Goal: Transaction & Acquisition: Purchase product/service

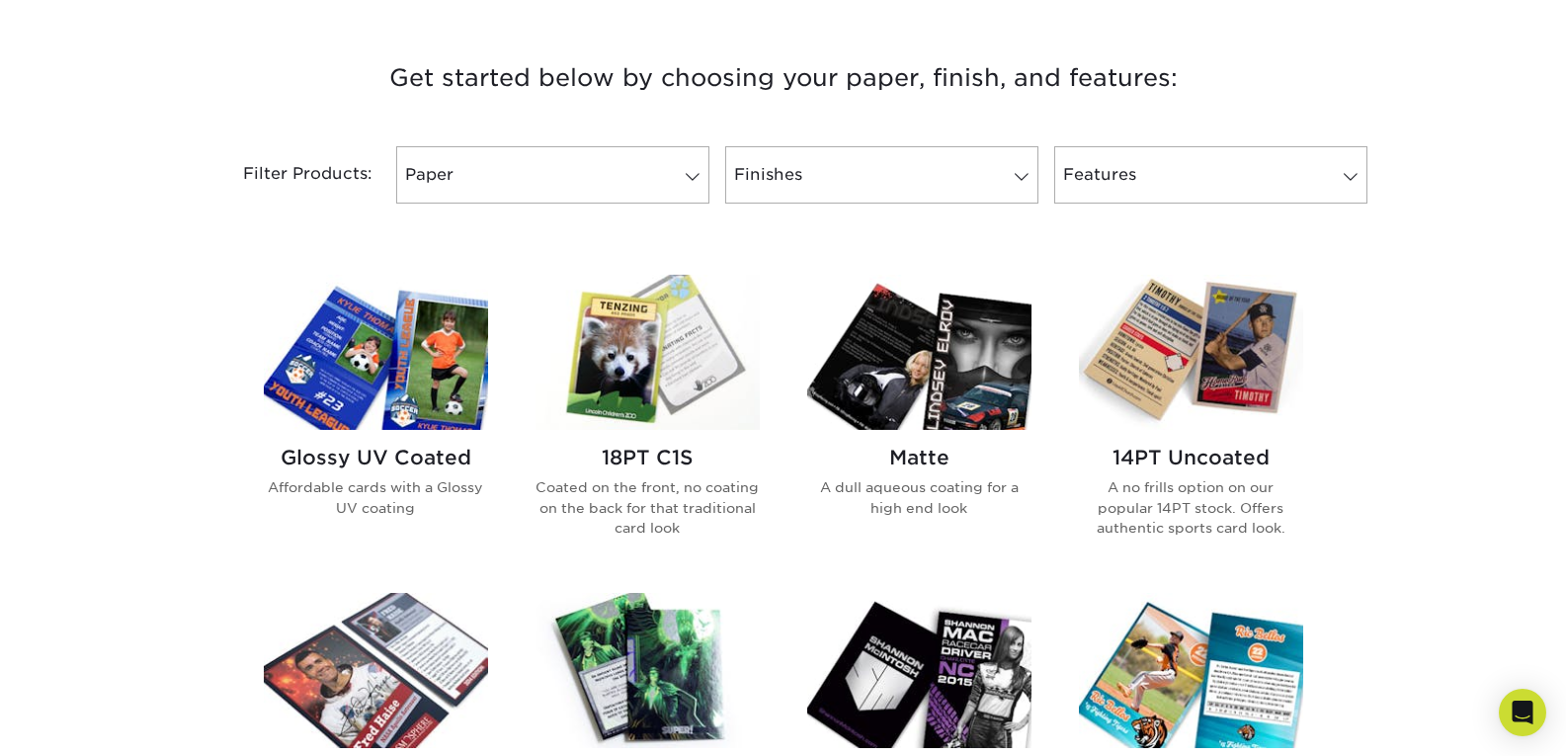
scroll to position [692, 0]
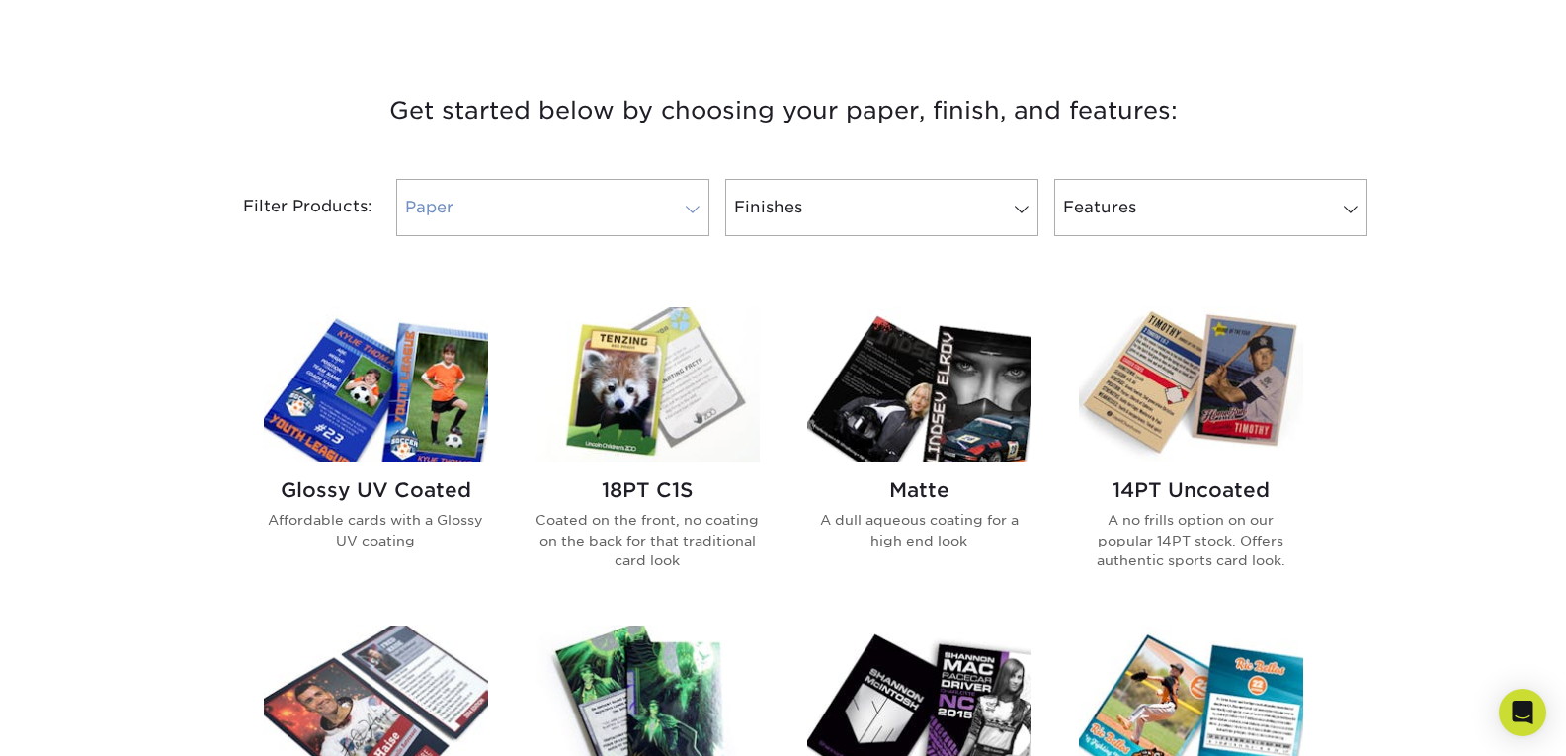
click at [684, 206] on span at bounding box center [693, 210] width 28 height 16
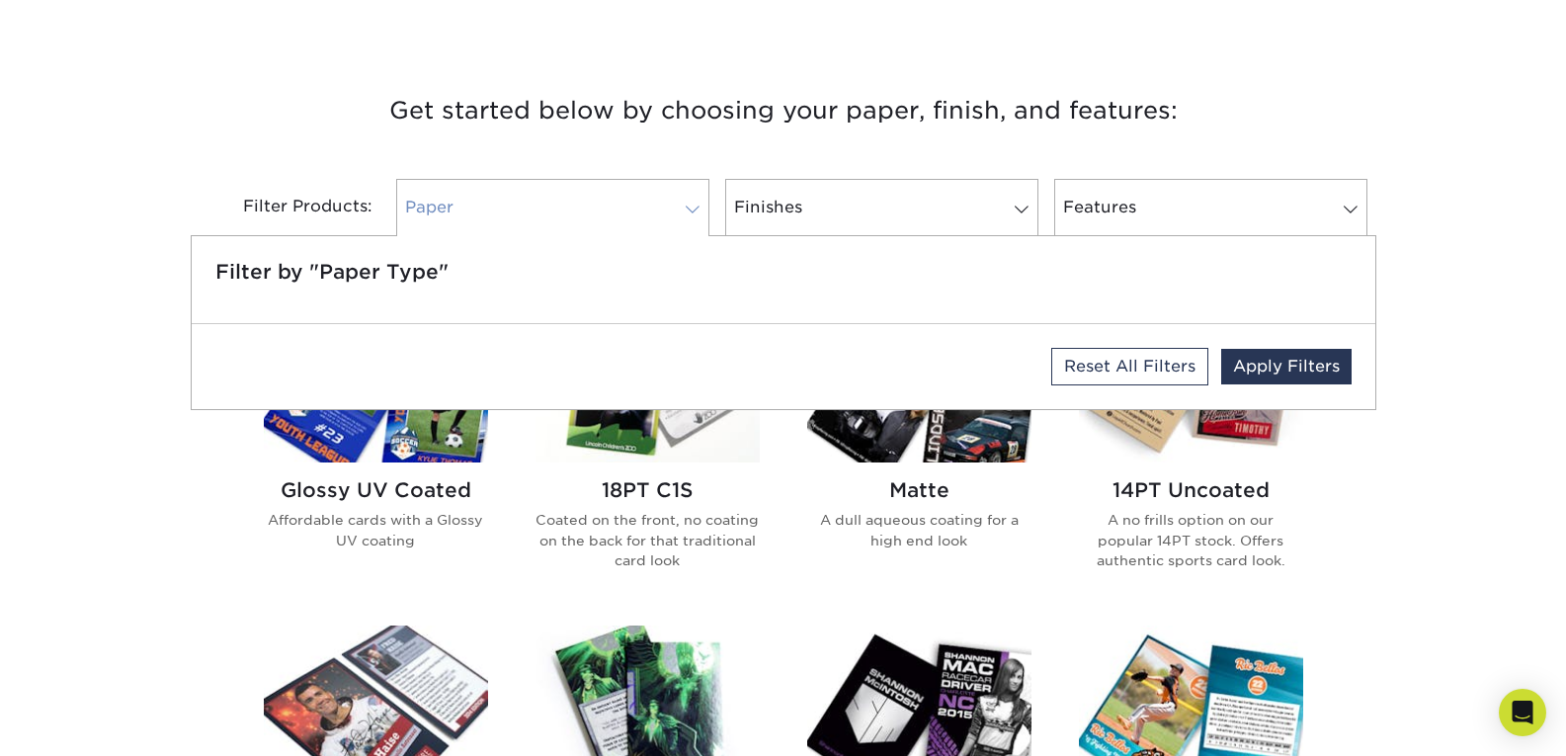
click at [678, 202] on link "Paper" at bounding box center [552, 207] width 313 height 57
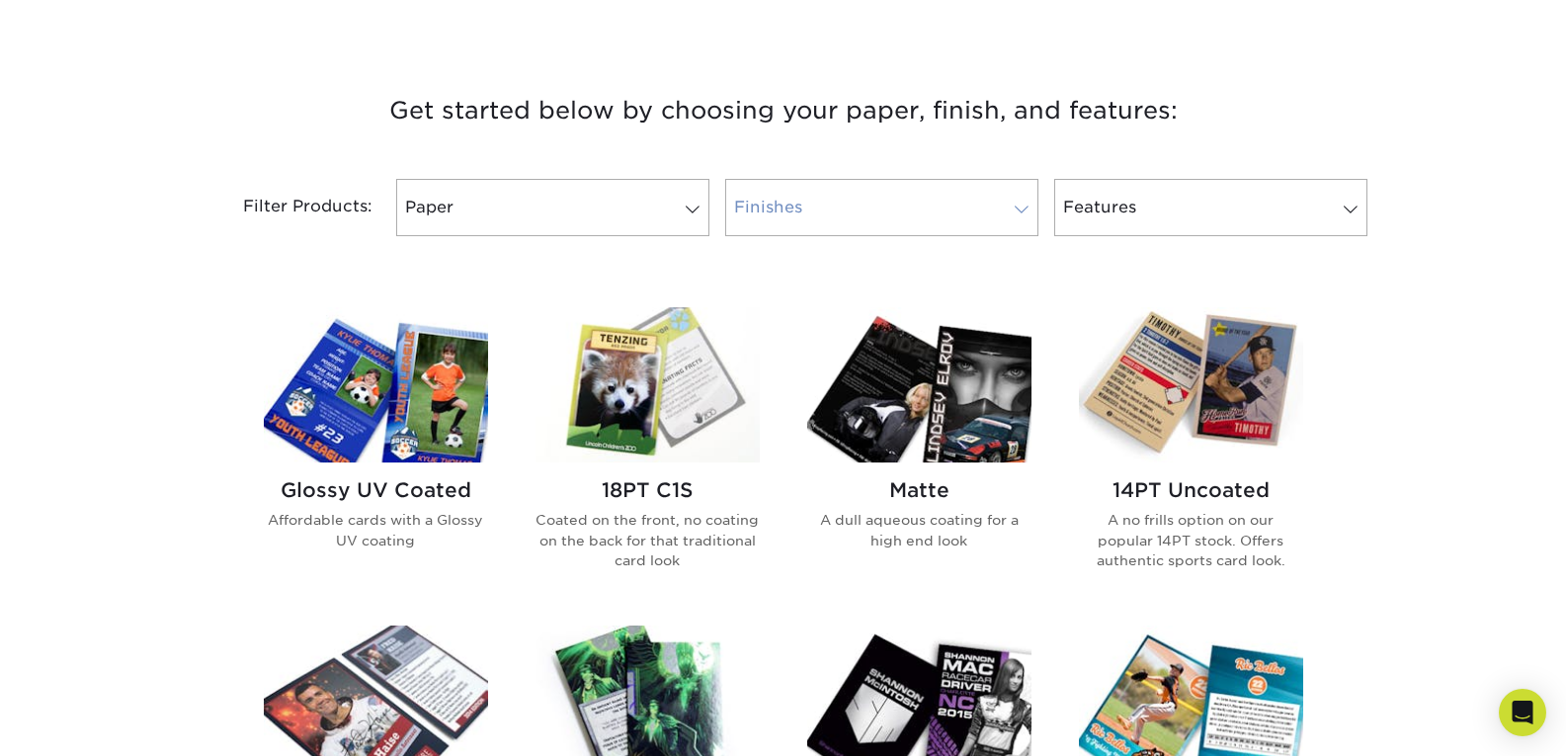
click at [1016, 204] on span at bounding box center [1022, 210] width 28 height 16
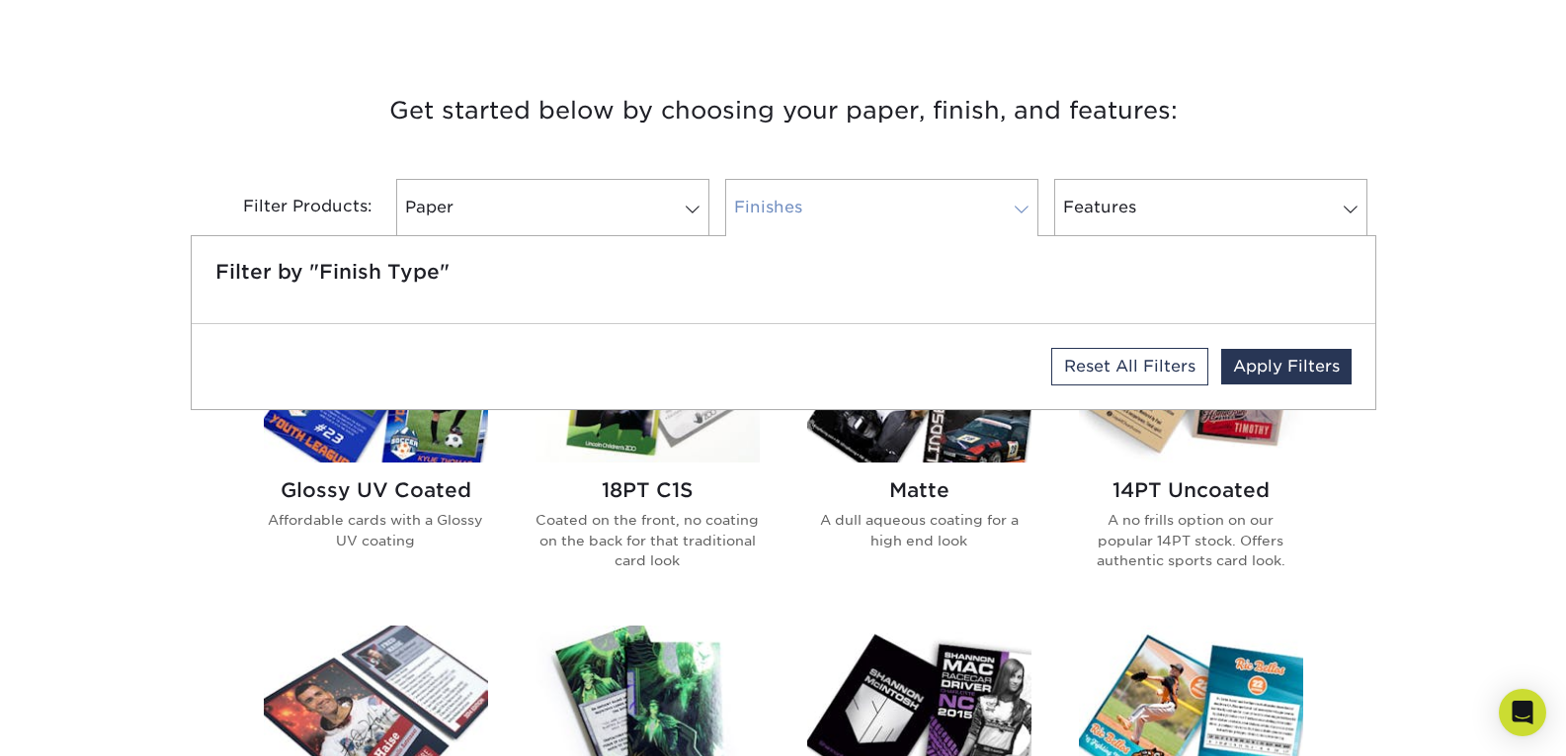
click at [1030, 201] on link "Finishes" at bounding box center [881, 207] width 313 height 57
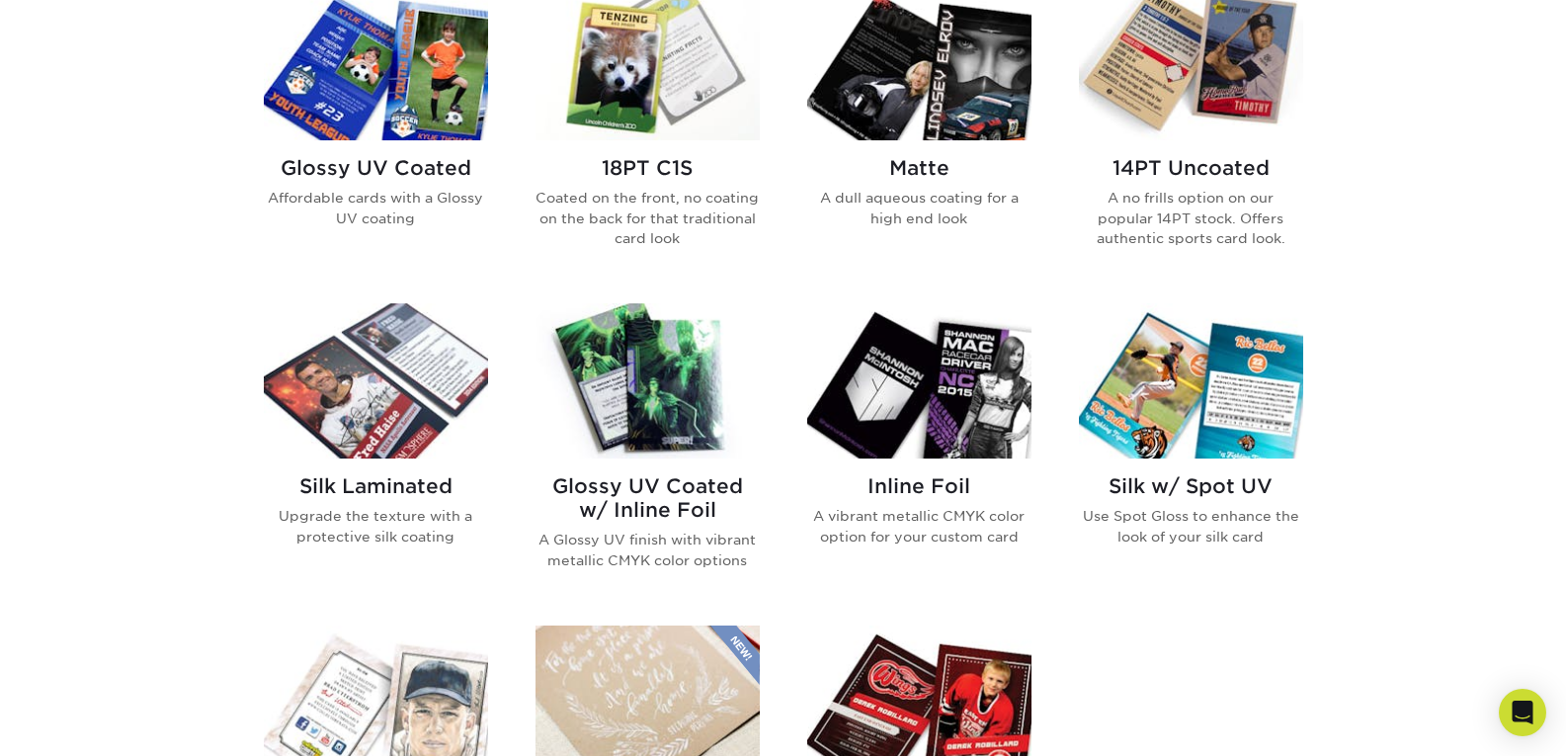
scroll to position [988, 0]
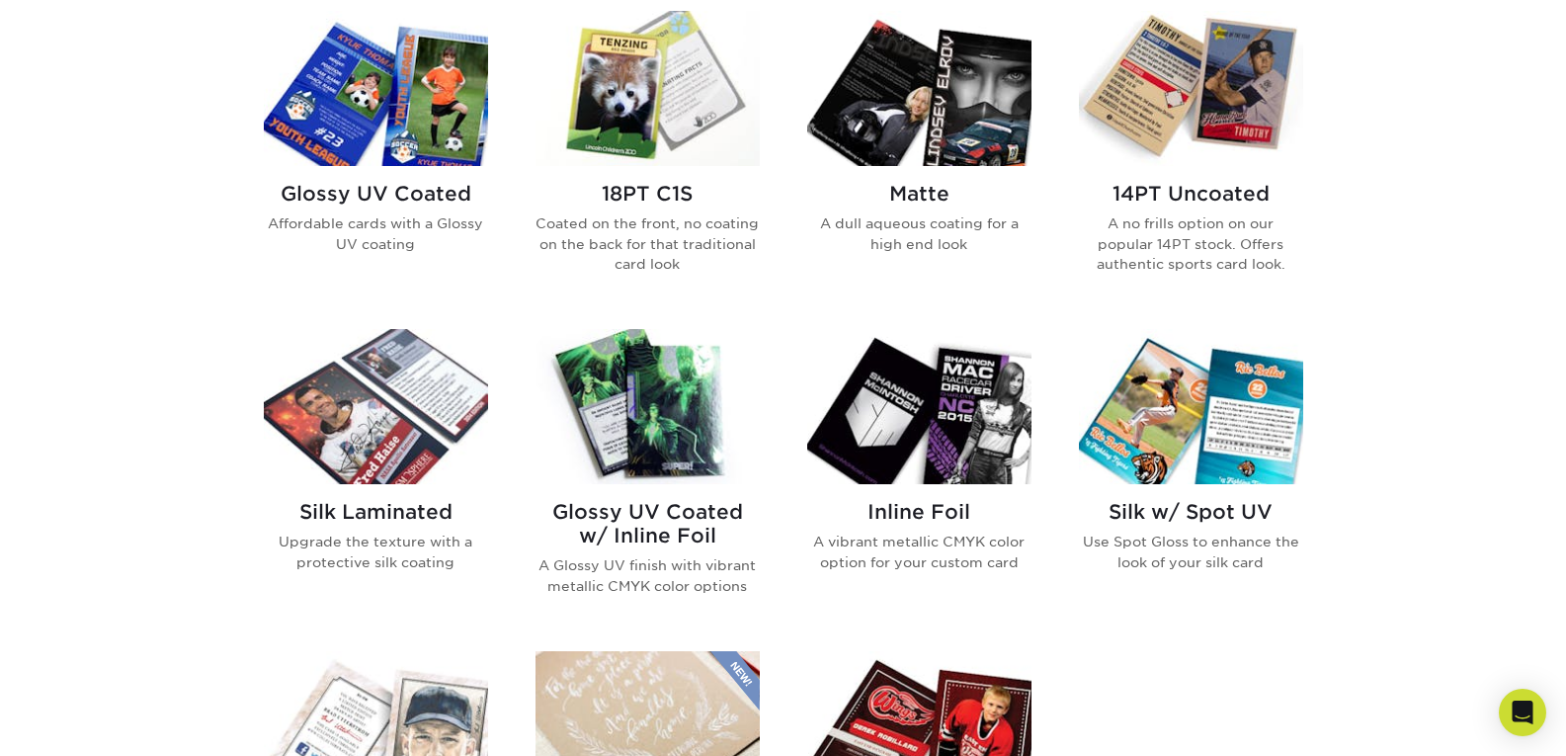
click at [642, 108] on img at bounding box center [648, 88] width 224 height 155
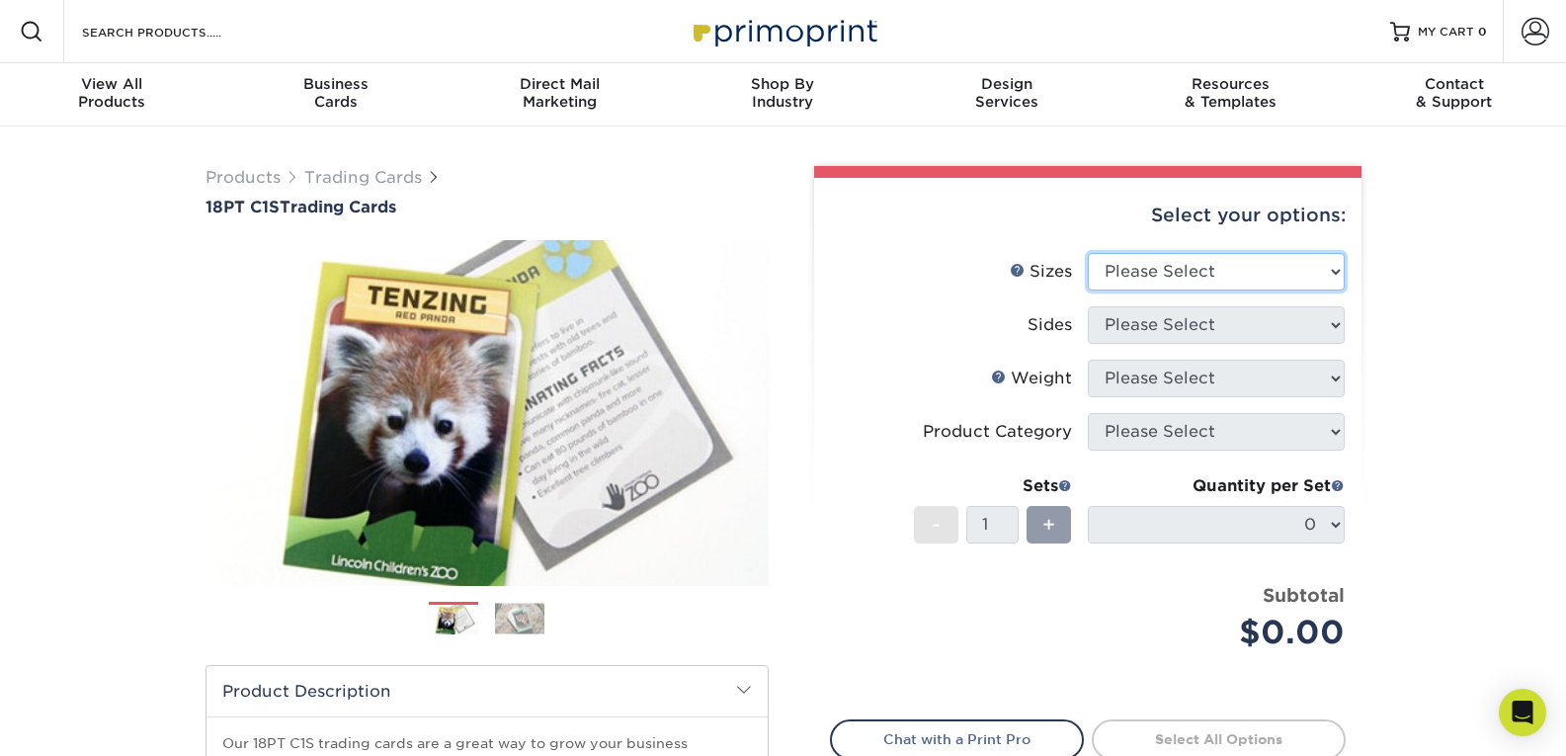
click at [1329, 273] on select "Please Select 2.5" x 3.5"" at bounding box center [1216, 272] width 257 height 38
select select "2.50x3.50"
click at [1088, 253] on select "Please Select 2.5" x 3.5"" at bounding box center [1216, 272] width 257 height 38
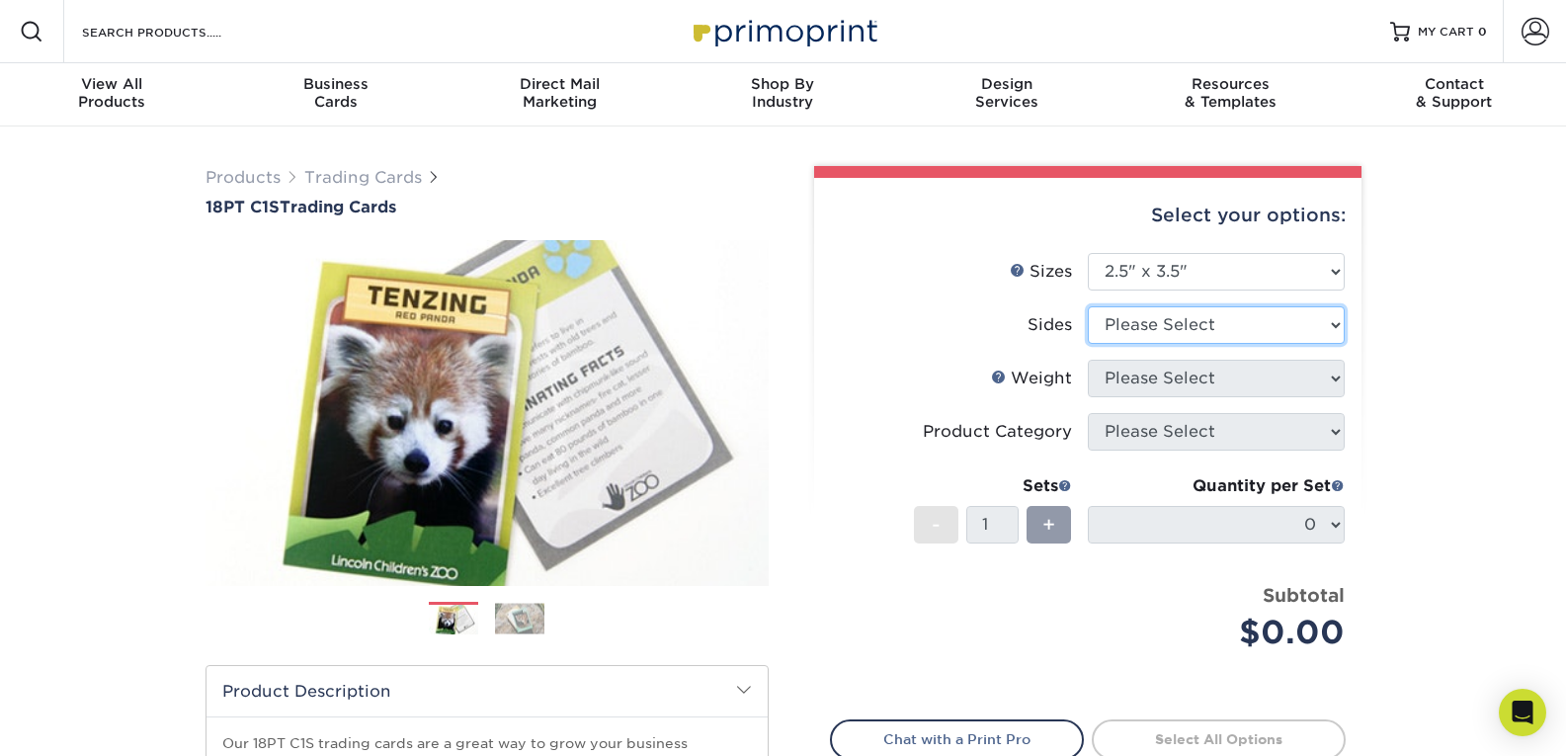
click at [1324, 320] on select "Please Select Print Both Sides Print Front Only" at bounding box center [1216, 325] width 257 height 38
select select "13abbda7-1d64-4f25-8bb2-c179b224825d"
click at [1088, 306] on select "Please Select Print Both Sides Print Front Only" at bounding box center [1216, 325] width 257 height 38
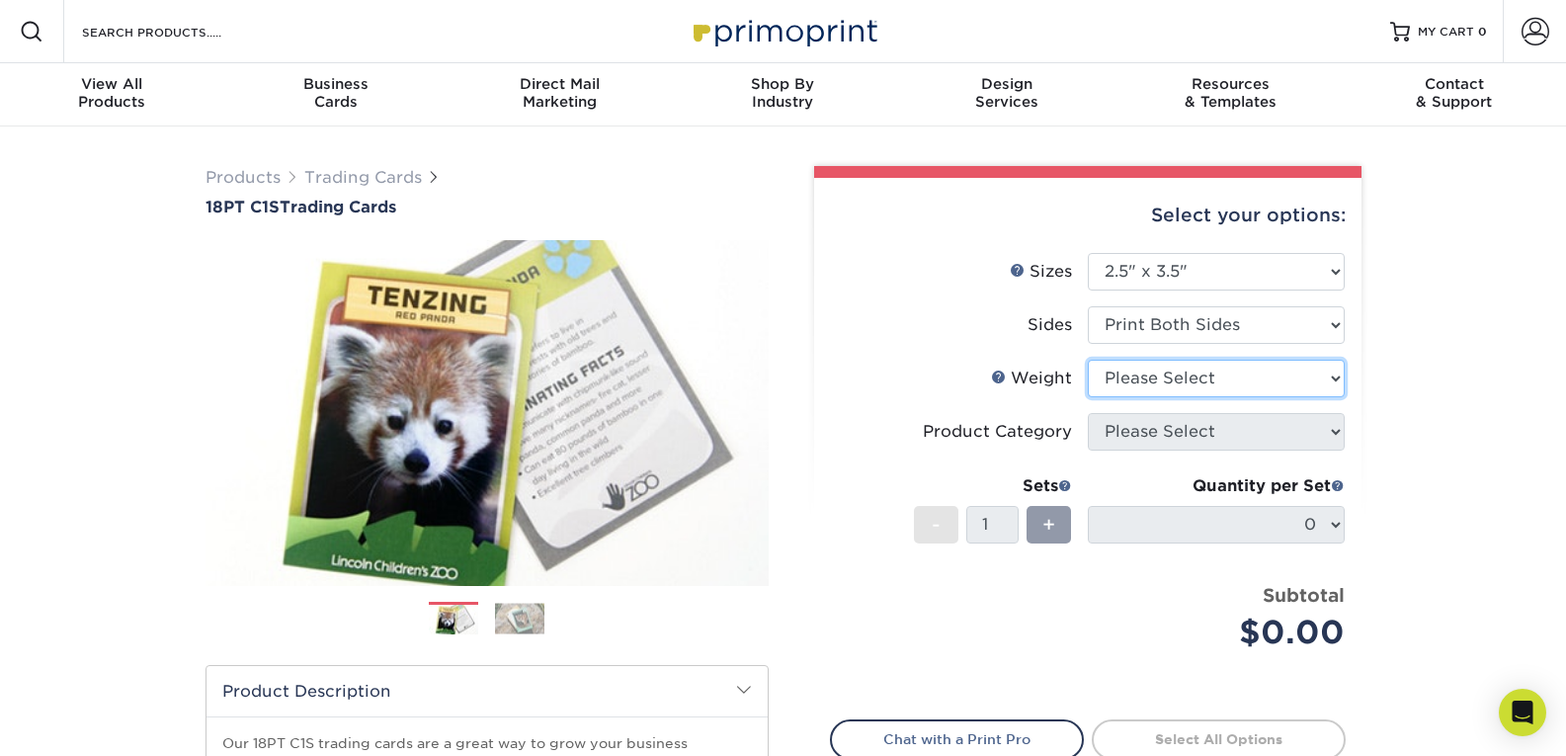
click at [1309, 376] on select "Please Select 18PT C1S" at bounding box center [1216, 379] width 257 height 38
select select "18PTC1S"
click at [1088, 360] on select "Please Select 18PT C1S" at bounding box center [1216, 379] width 257 height 38
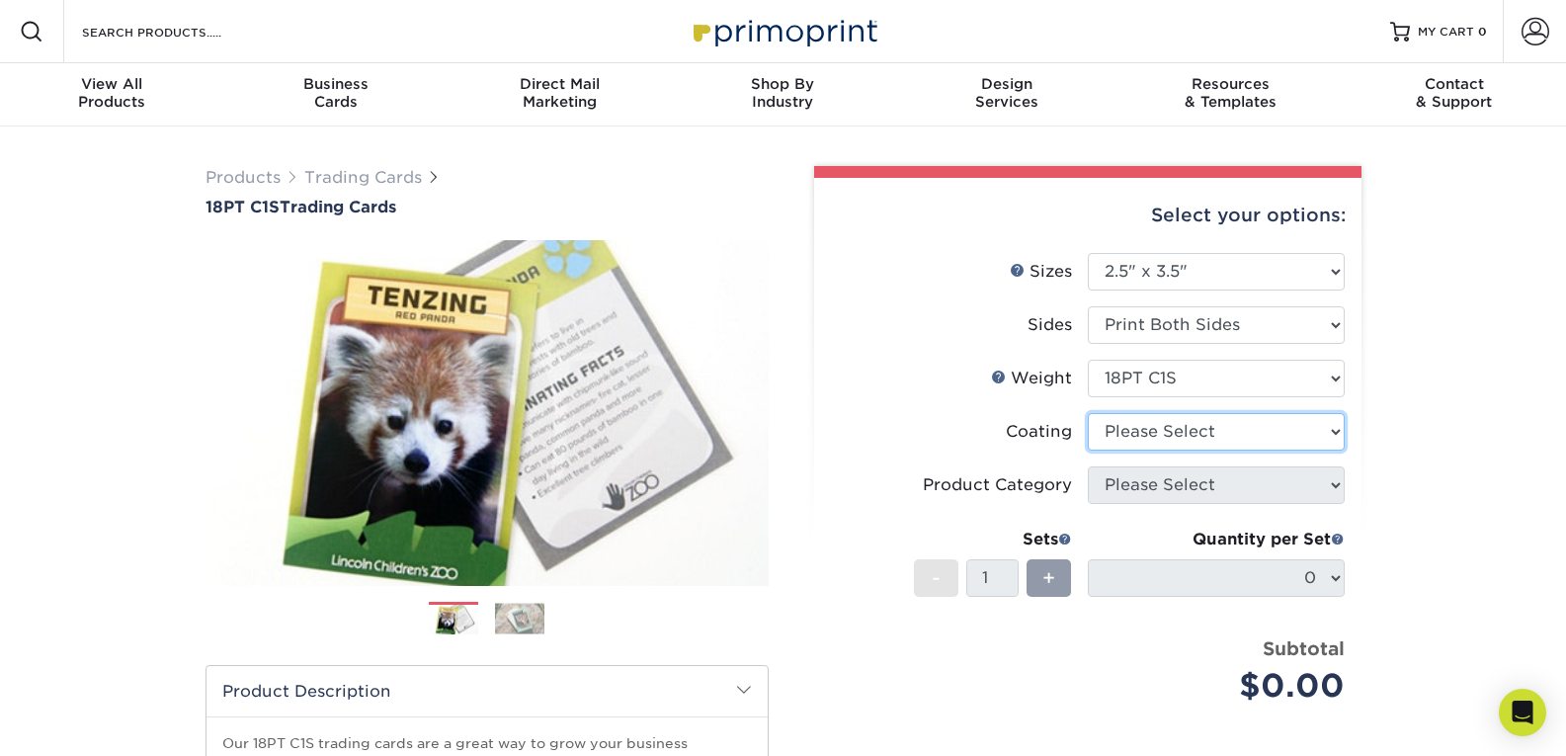
click at [1334, 429] on select at bounding box center [1216, 432] width 257 height 38
select select "1e8116af-acfc-44b1-83dc-8181aa338834"
click at [1088, 413] on select at bounding box center [1216, 432] width 257 height 38
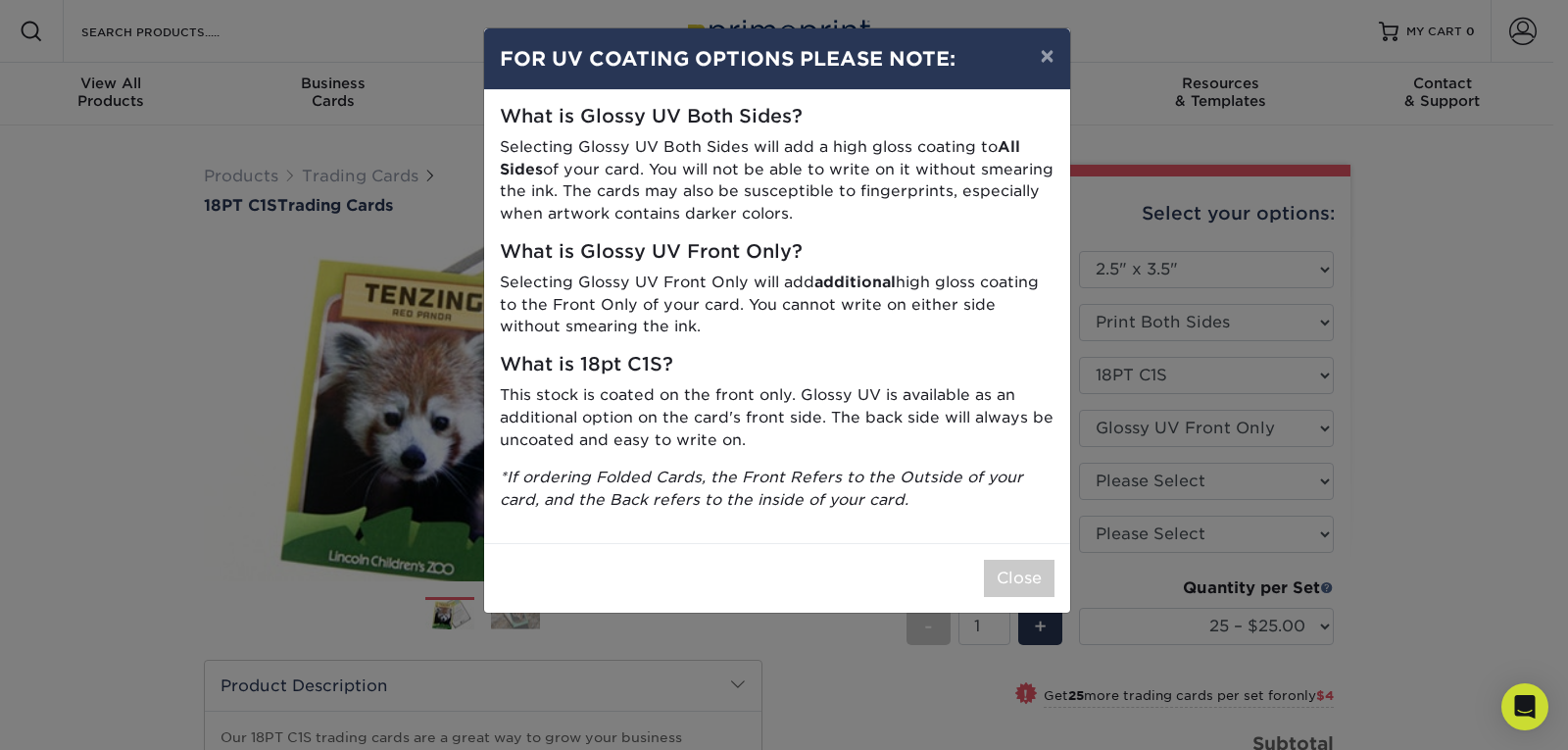
click at [800, 324] on p "Selecting Glossy UV Front Only will add additional high gloss coating to the Fr…" at bounding box center [777, 305] width 554 height 66
click at [1048, 53] on button "×" at bounding box center [1045, 56] width 45 height 55
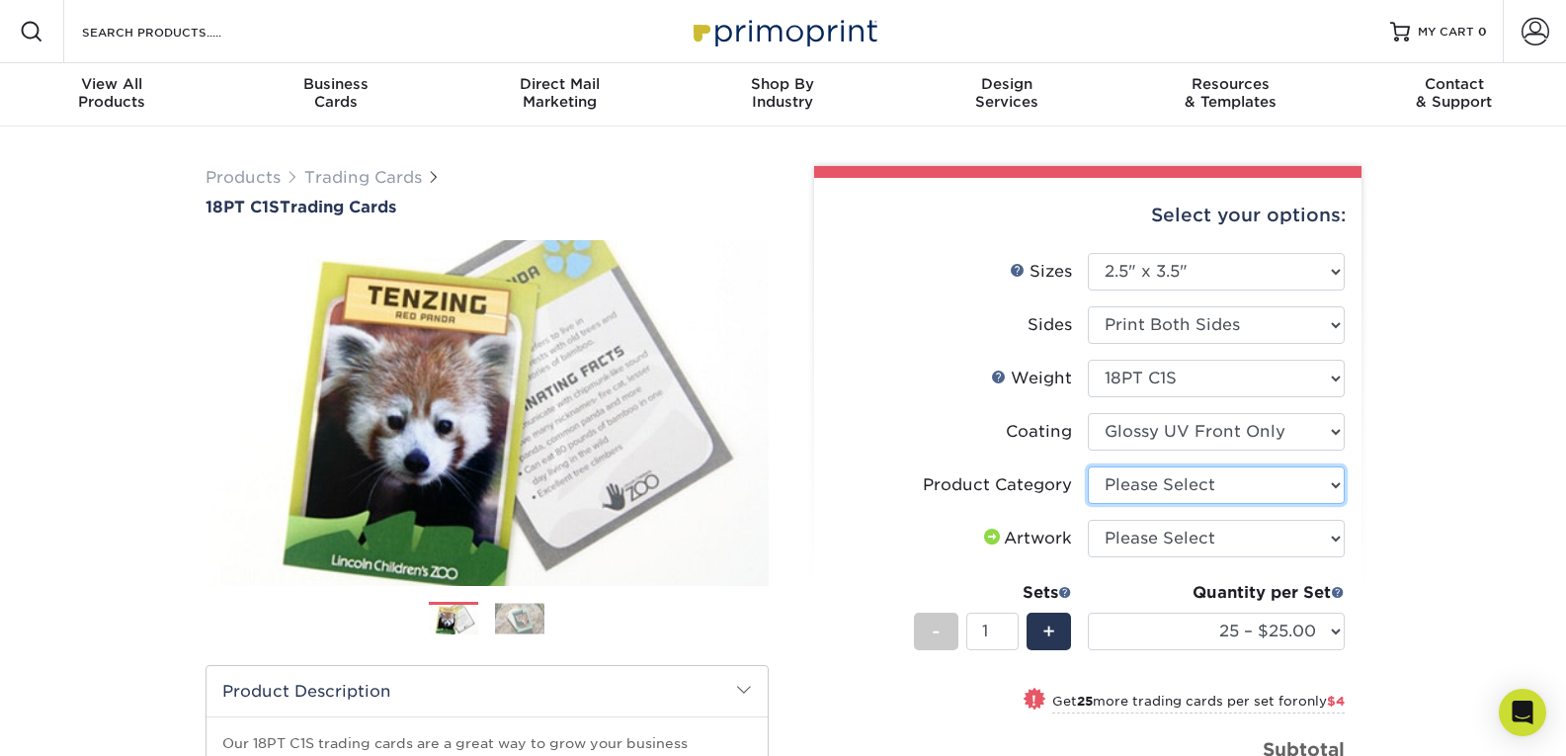
click at [1334, 477] on select "Please Select Trading Cards" at bounding box center [1216, 485] width 257 height 38
select select "c2f9bce9-36c2-409d-b101-c29d9d031e18"
click at [1088, 466] on select "Please Select Trading Cards" at bounding box center [1216, 485] width 257 height 38
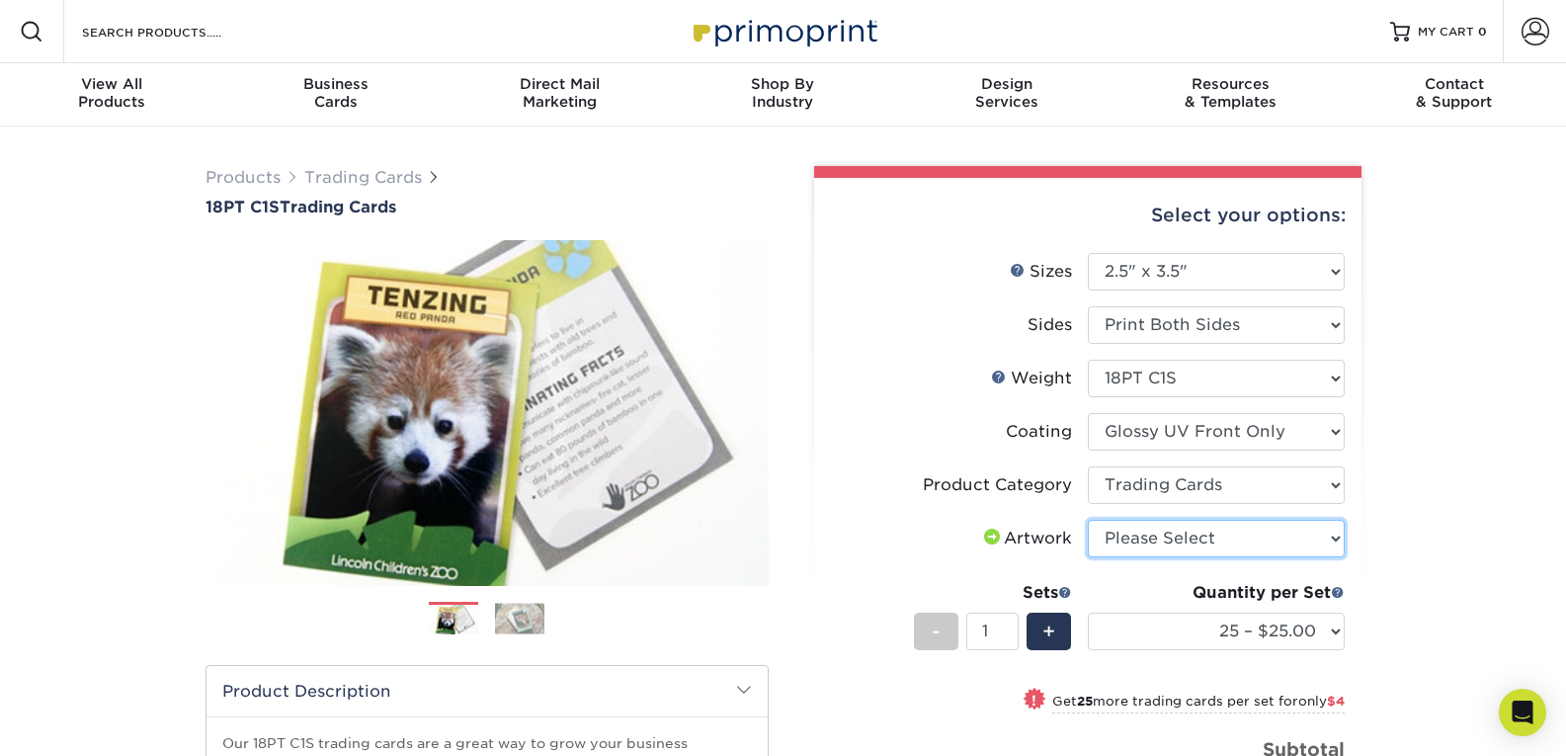
click at [1324, 534] on select "Please Select I will upload files I need a design - $100" at bounding box center [1216, 539] width 257 height 38
select select "upload"
click at [1088, 520] on select "Please Select I will upload files I need a design - $100" at bounding box center [1216, 539] width 257 height 38
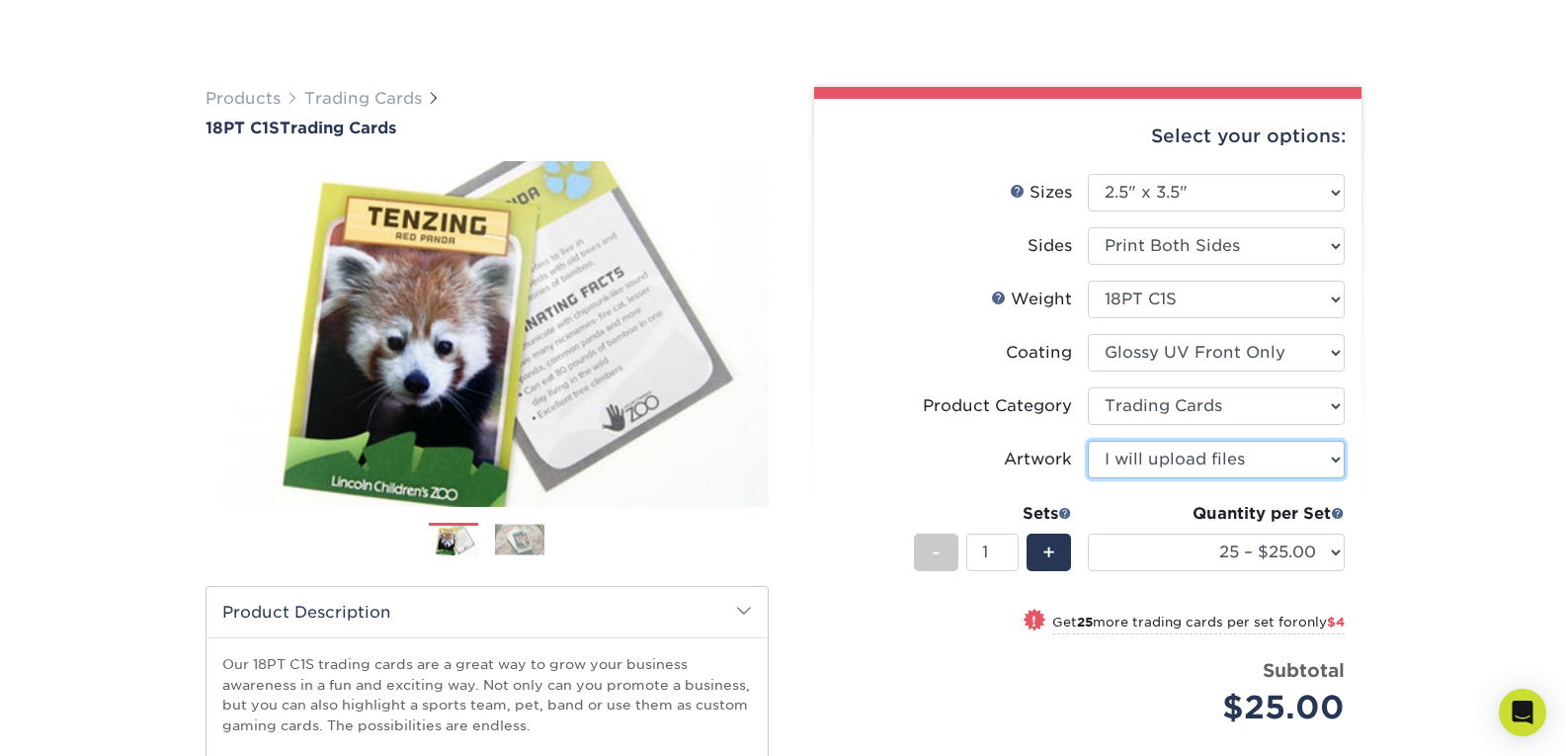
scroll to position [198, 0]
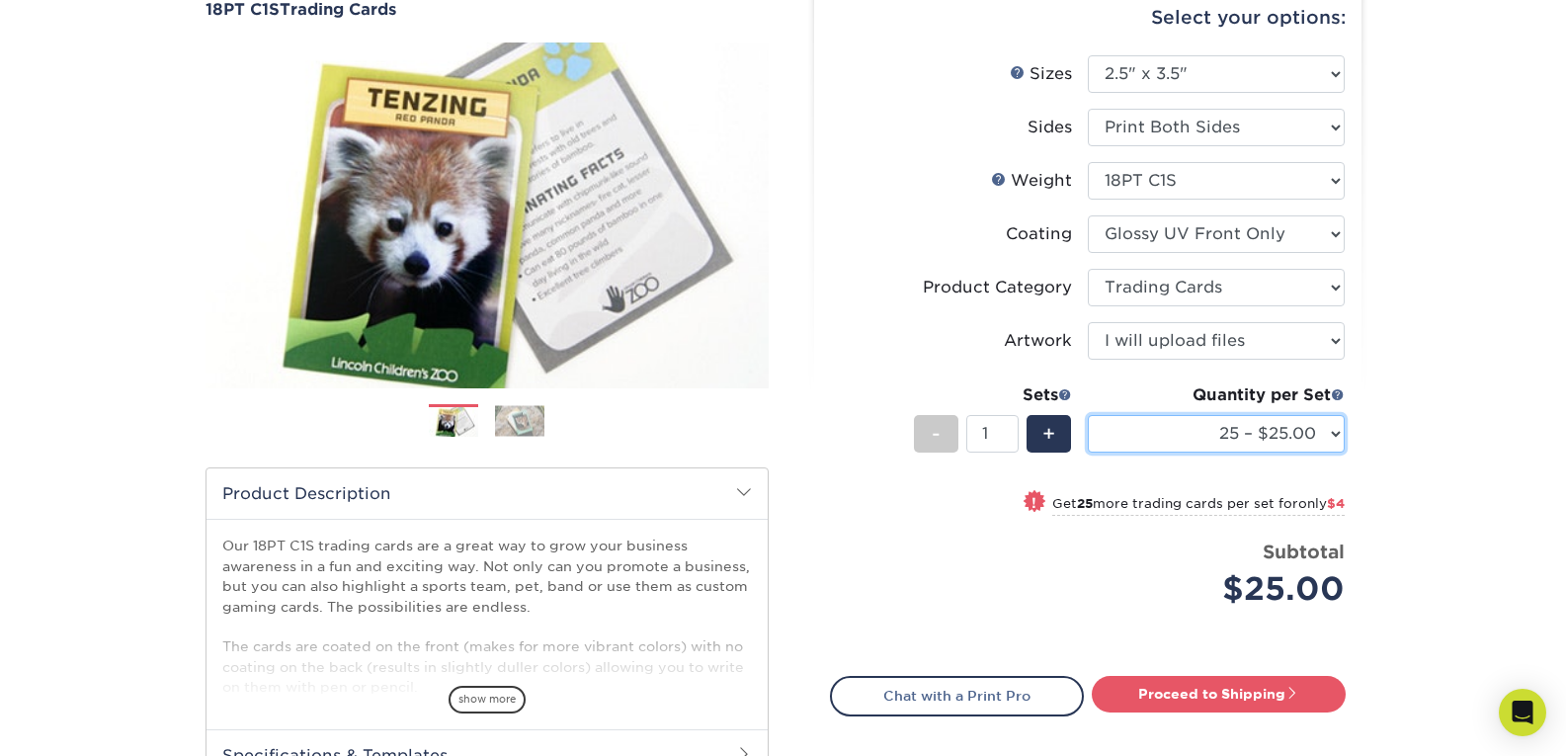
click at [1333, 433] on select "25 – $25.00 50 – $29.00 75 – $37.00 100 – $41.00 250 – $48.00 500 – $58.00 1000…" at bounding box center [1216, 434] width 257 height 38
select select "1000 – $78.00"
click at [1088, 415] on select "25 – $25.00 50 – $29.00 75 – $37.00 100 – $41.00 250 – $48.00 500 – $58.00 1000…" at bounding box center [1216, 434] width 257 height 38
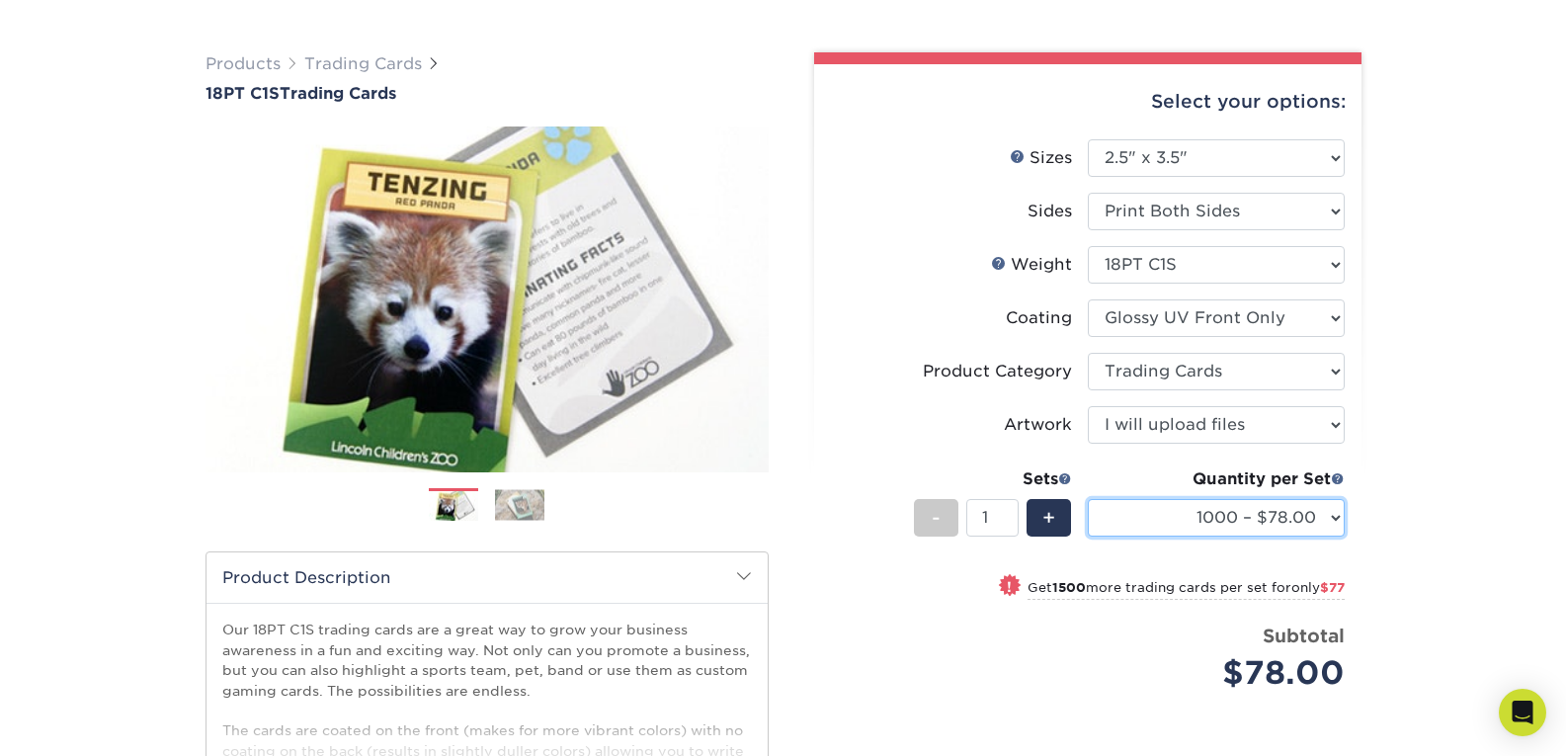
scroll to position [0, 0]
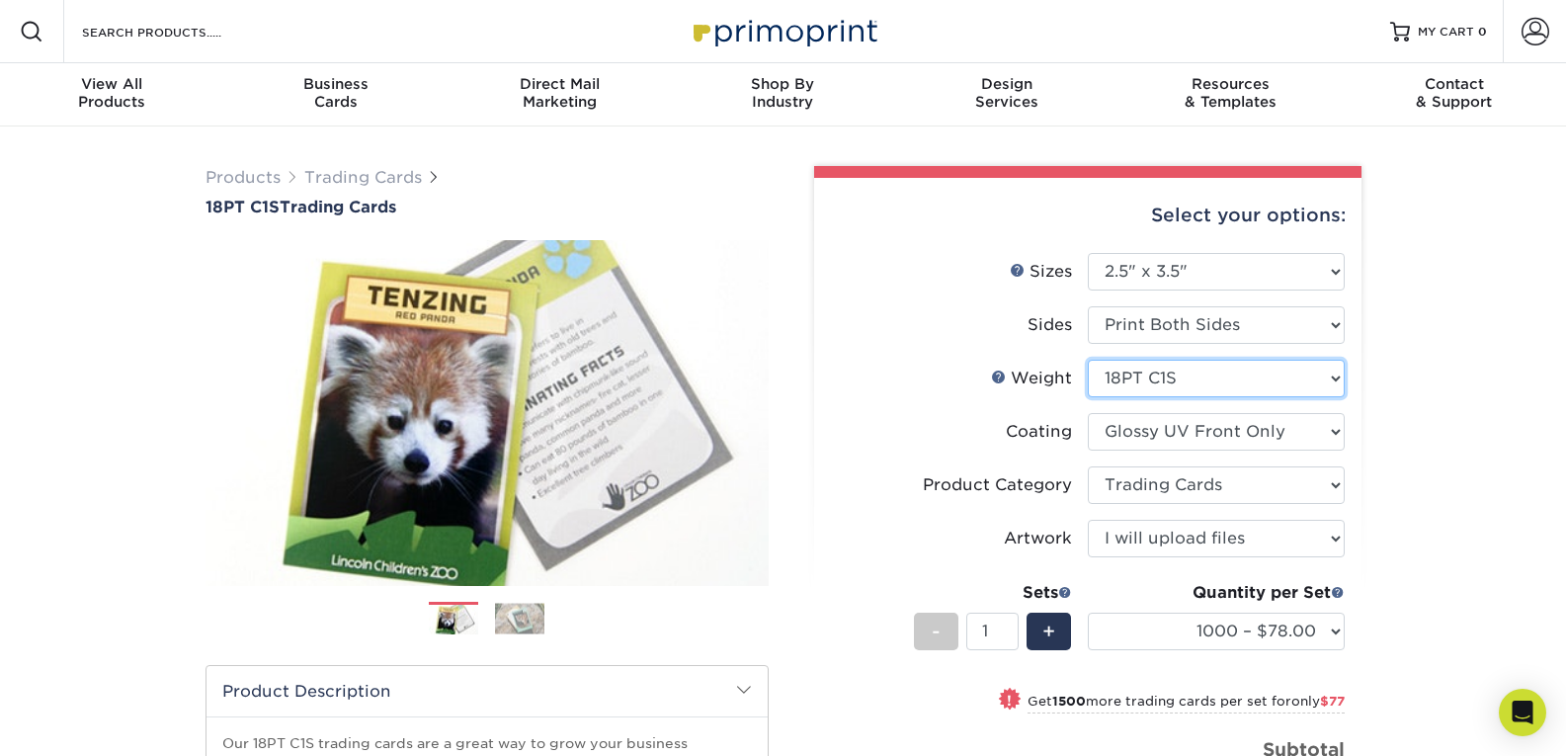
click at [1334, 383] on select "Please Select 18PT C1S" at bounding box center [1216, 379] width 257 height 38
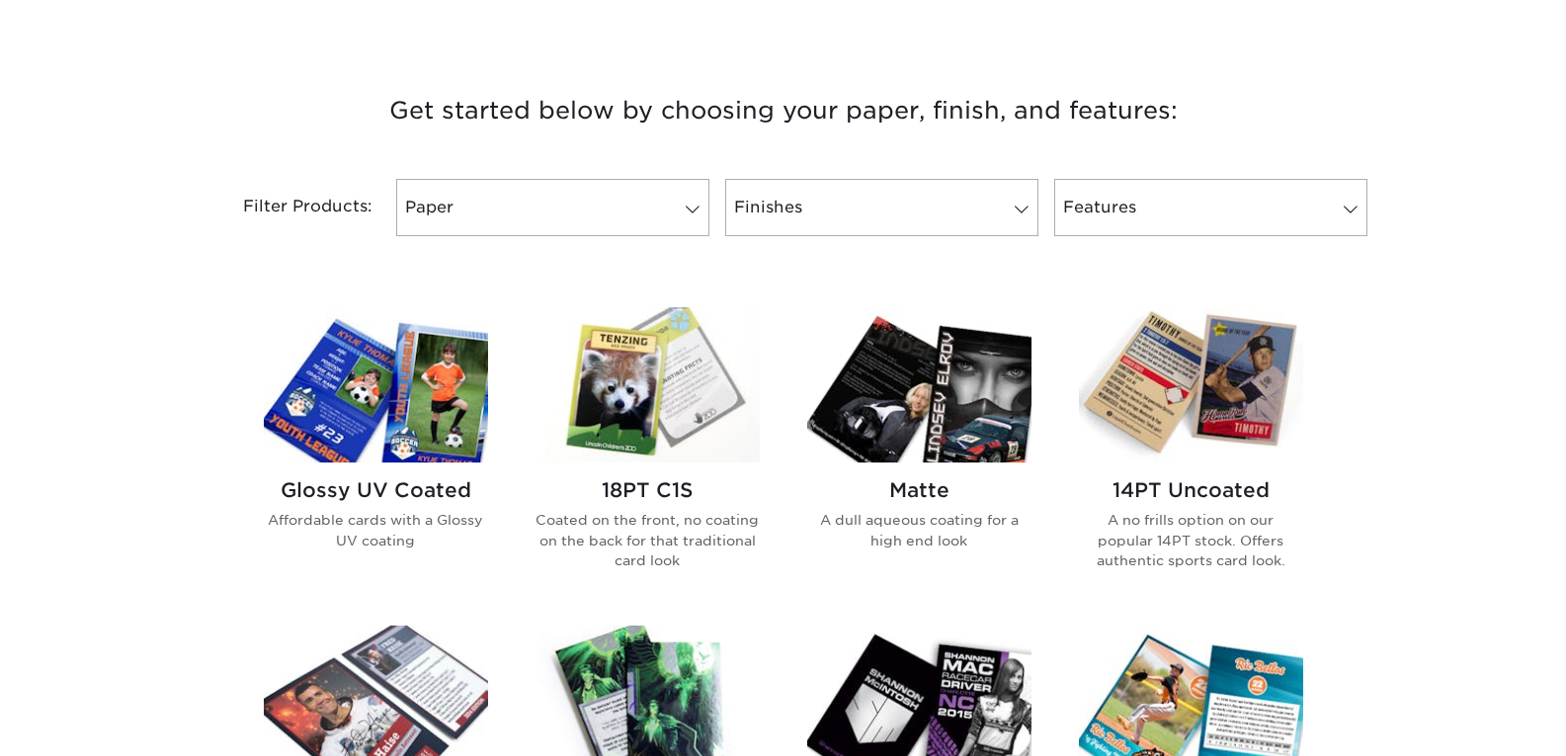
scroll to position [889, 0]
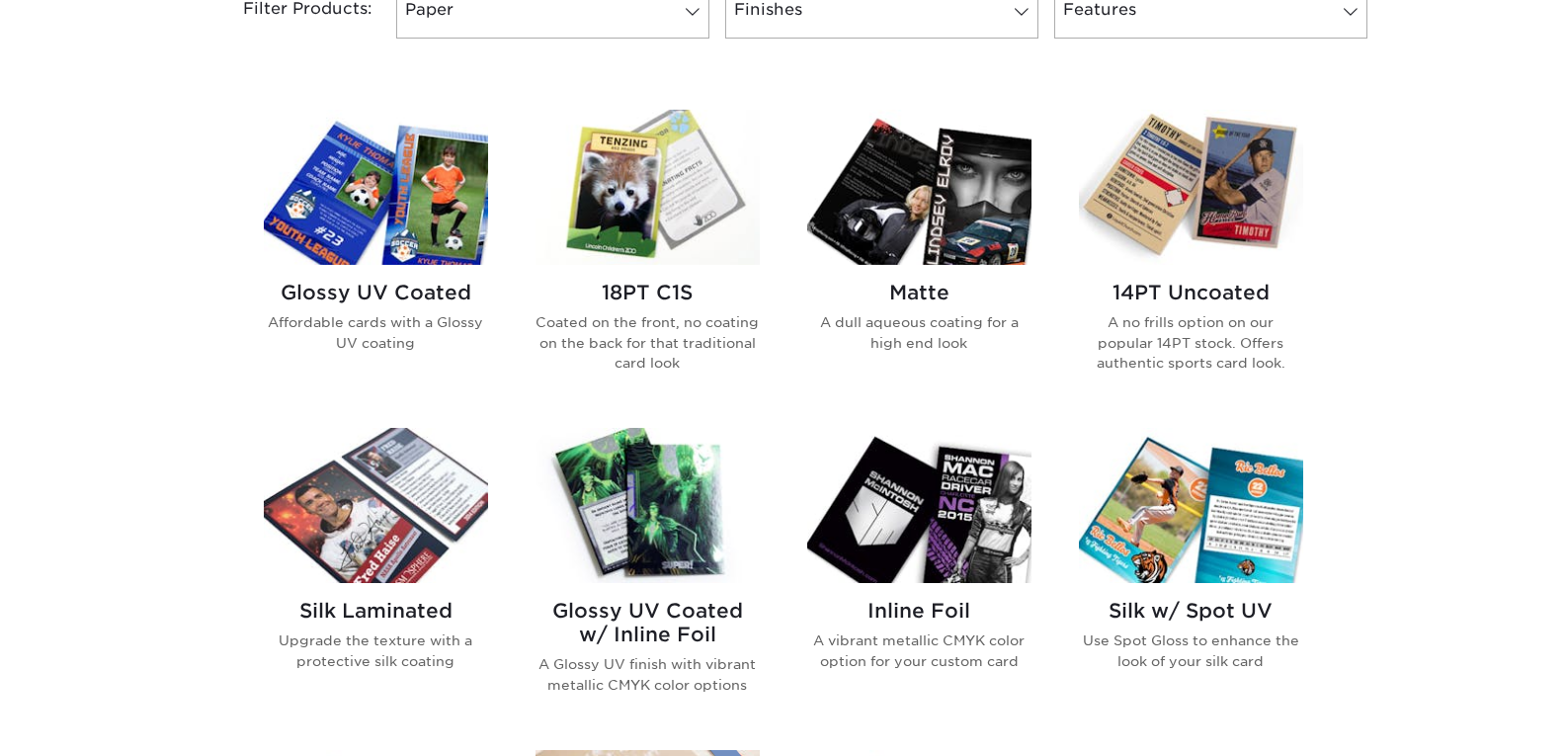
click at [374, 233] on img at bounding box center [376, 187] width 224 height 155
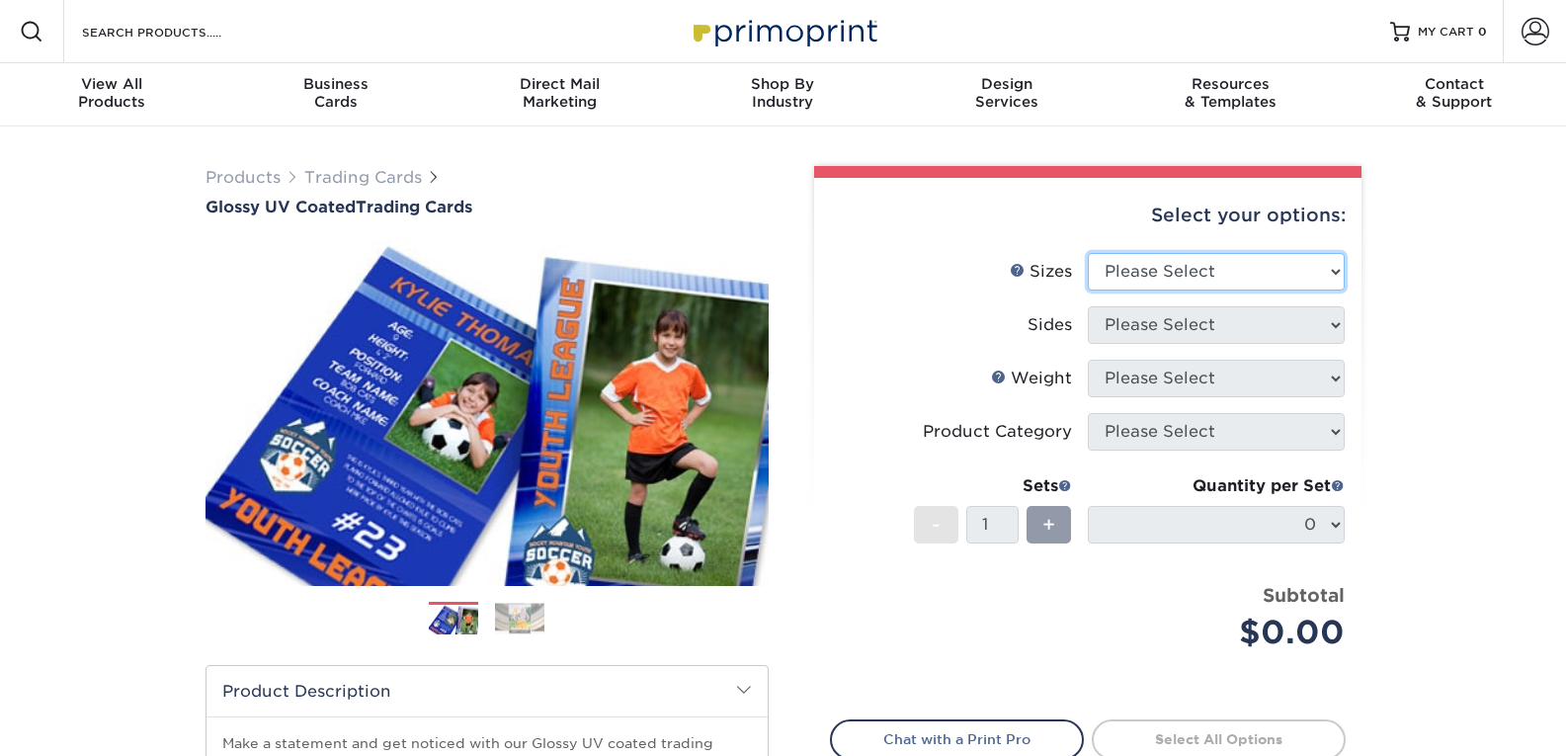
click at [1328, 274] on select "Please Select 2.5" x 3.5"" at bounding box center [1216, 272] width 257 height 38
select select "2.50x3.50"
click at [1088, 253] on select "Please Select 2.5" x 3.5"" at bounding box center [1216, 272] width 257 height 38
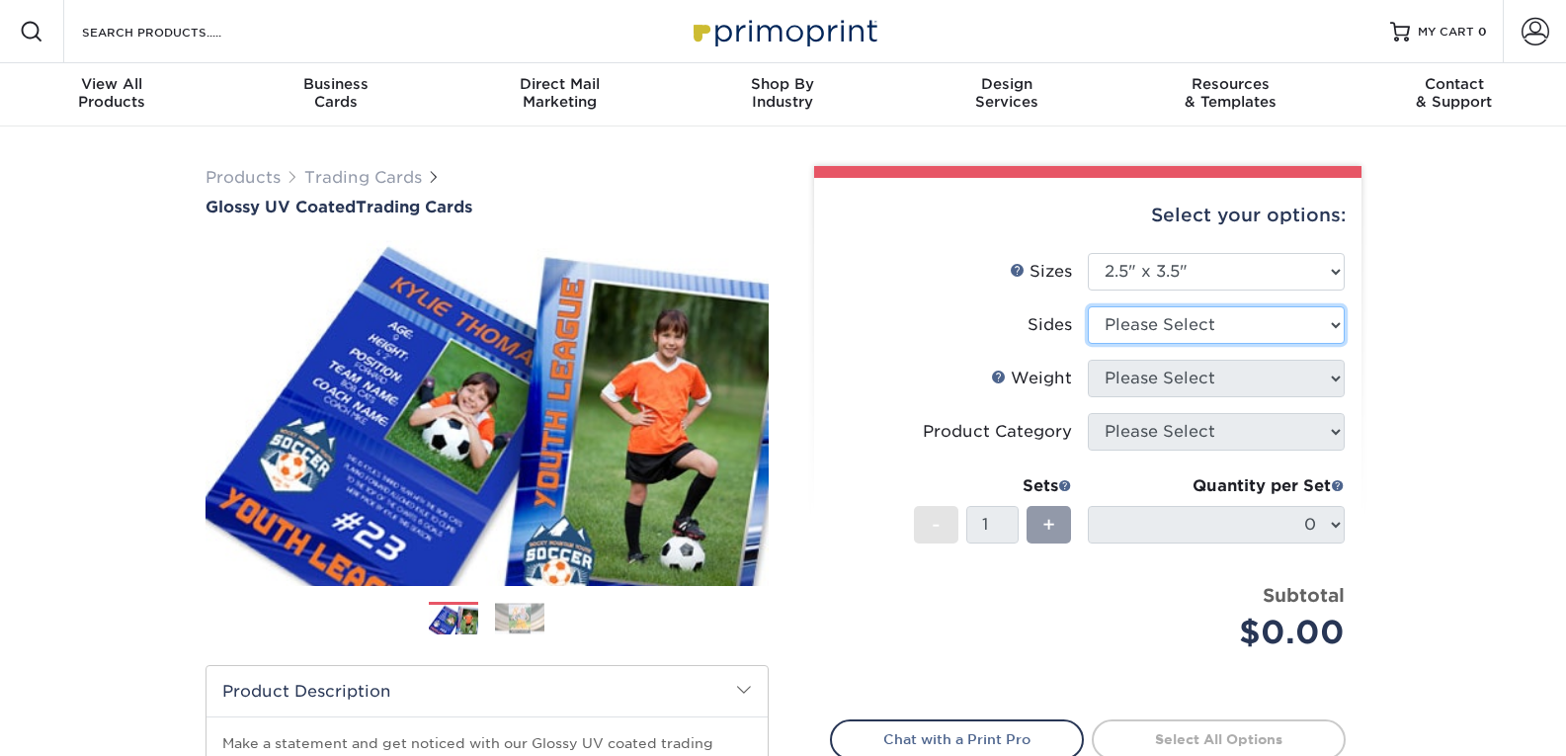
click at [1309, 320] on select "Please Select Print Both Sides Print Front Only" at bounding box center [1216, 325] width 257 height 38
select select "13abbda7-1d64-4f25-8bb2-c179b224825d"
click at [1088, 306] on select "Please Select Print Both Sides Print Front Only" at bounding box center [1216, 325] width 257 height 38
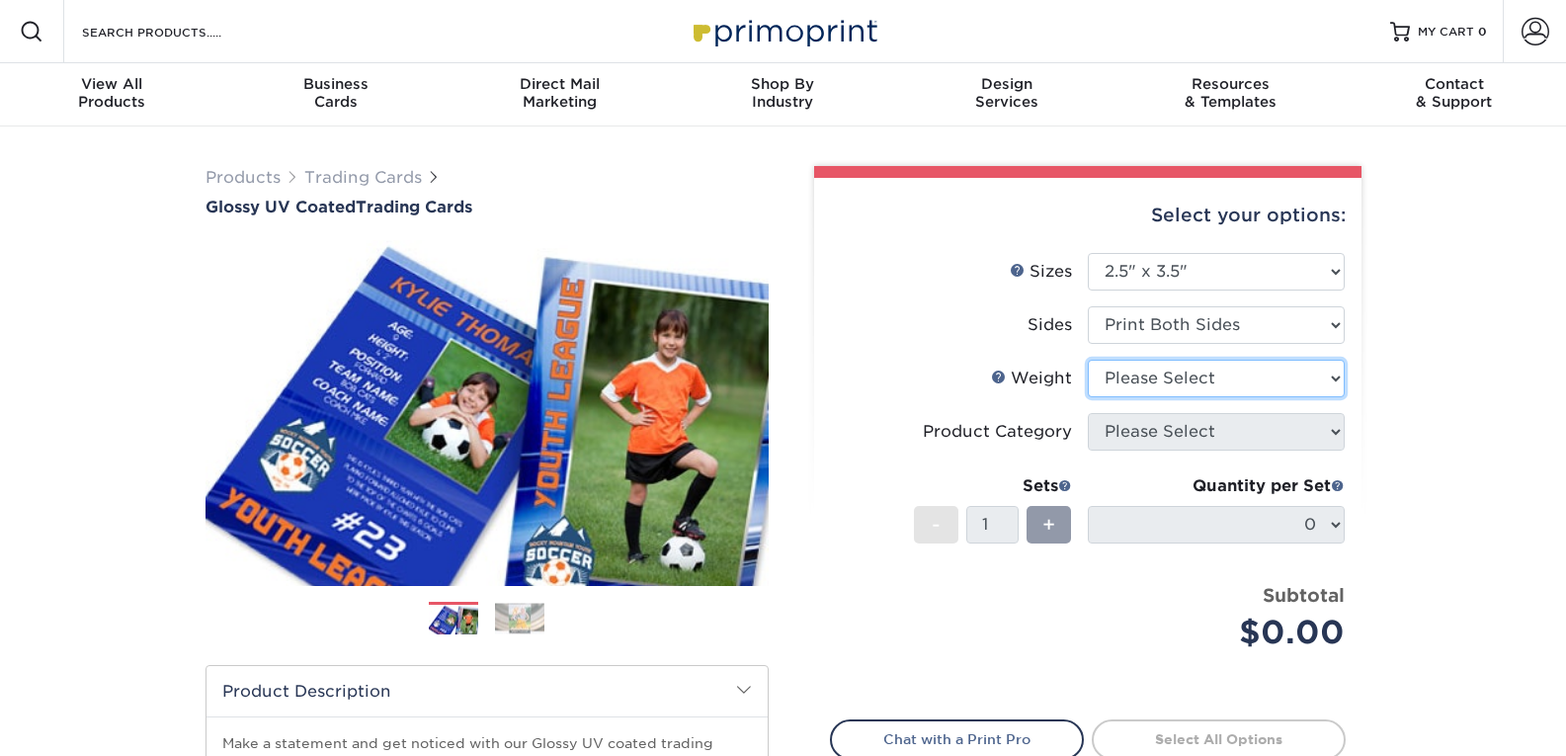
click at [1334, 371] on select "Please Select 16PT 14PT 18PT C1S" at bounding box center [1216, 379] width 257 height 38
select select "14PT"
click at [1088, 360] on select "Please Select 16PT 14PT 18PT C1S" at bounding box center [1216, 379] width 257 height 38
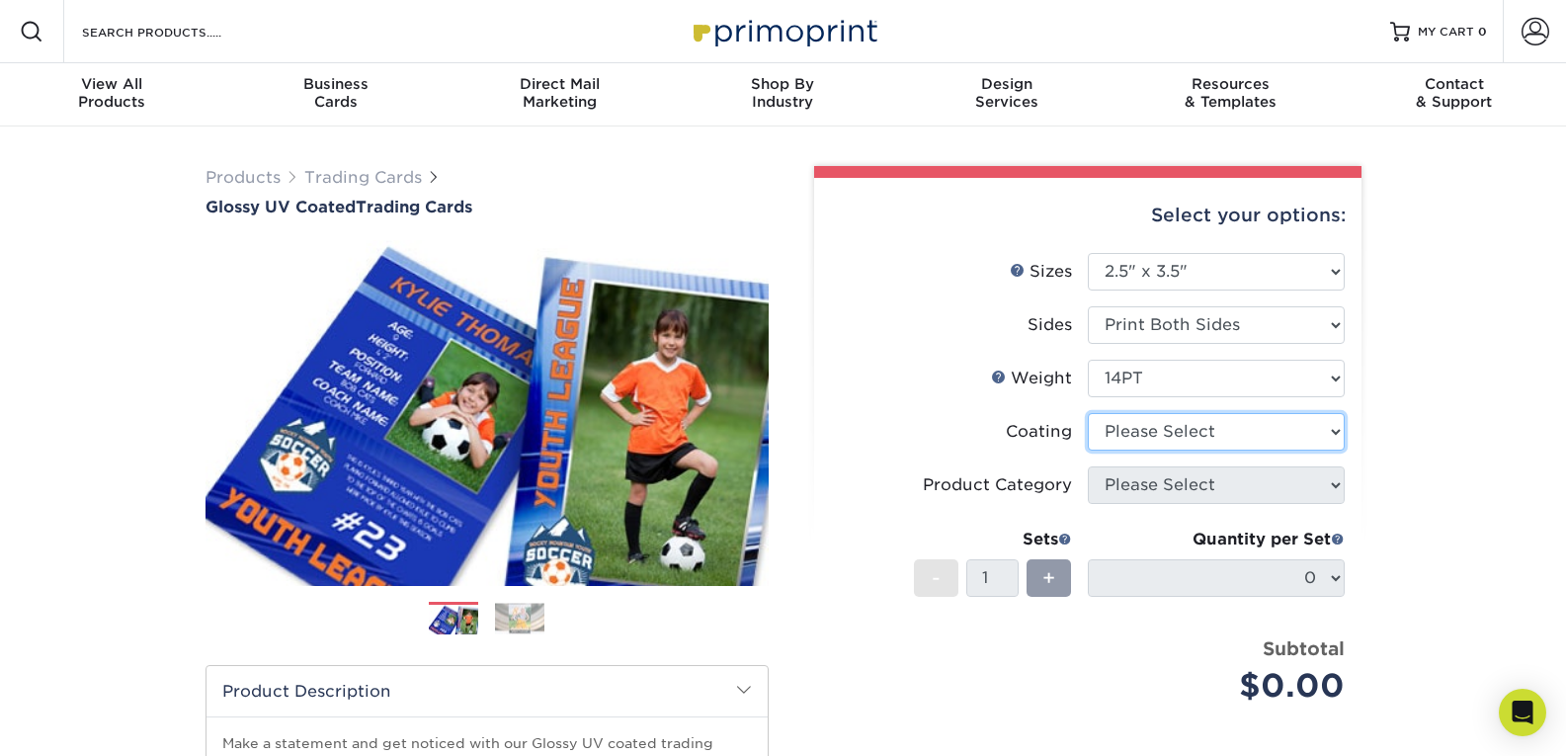
click at [1331, 430] on select at bounding box center [1216, 432] width 257 height 38
select select "1e8116af-acfc-44b1-83dc-8181aa338834"
click at [1088, 413] on select at bounding box center [1216, 432] width 257 height 38
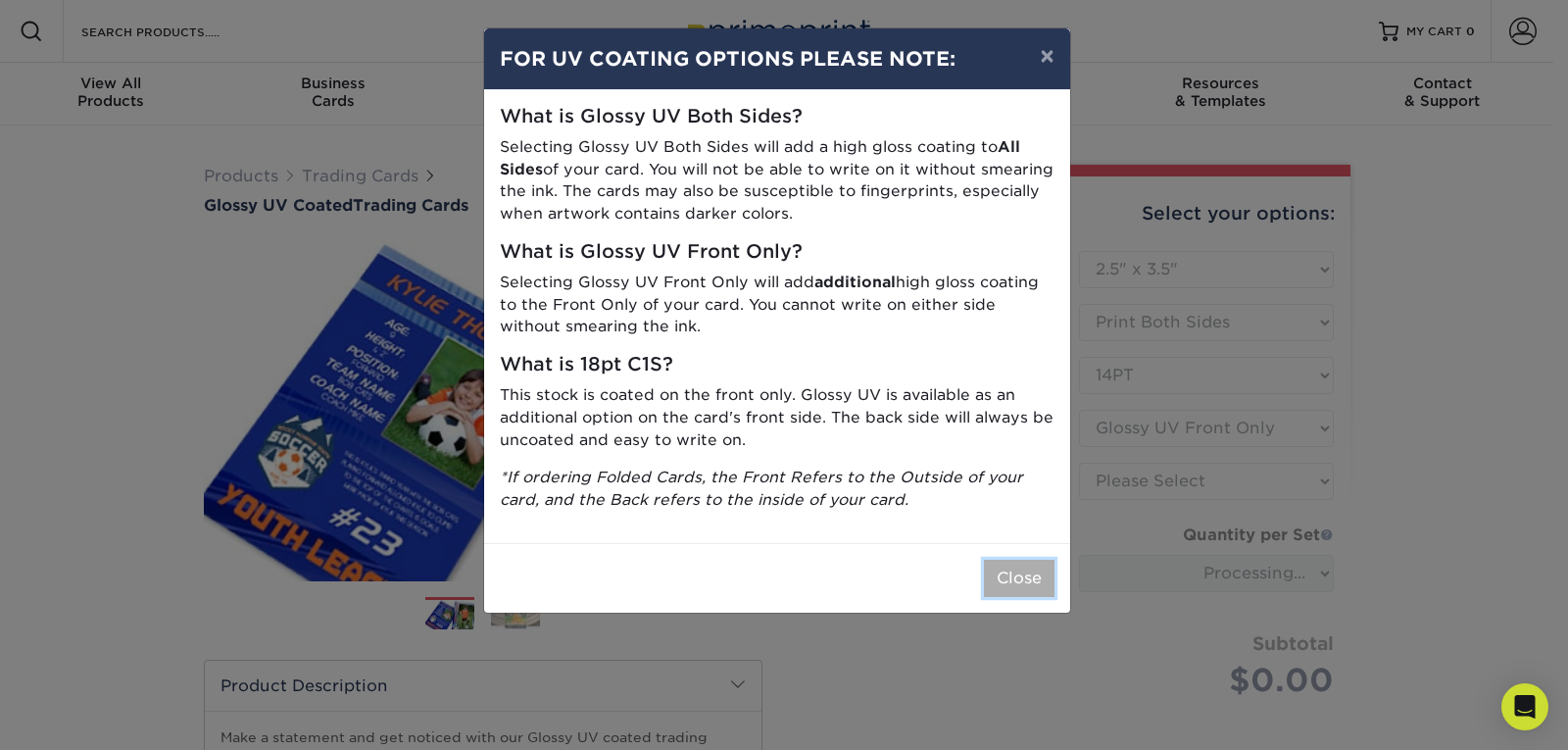
click at [1027, 570] on button "Close" at bounding box center [1019, 578] width 70 height 38
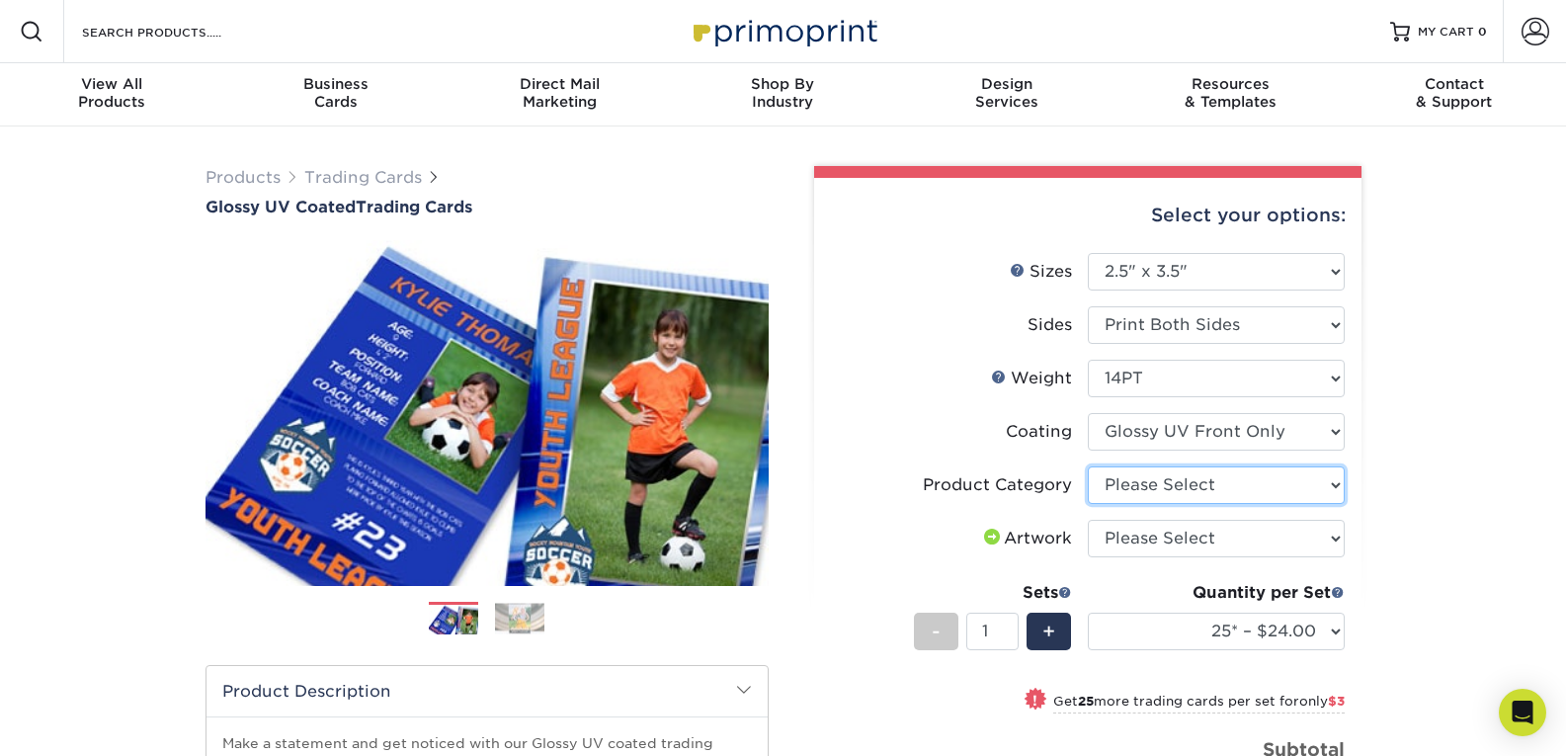
click at [1336, 486] on select "Please Select Trading Cards" at bounding box center [1216, 485] width 257 height 38
select select "c2f9bce9-36c2-409d-b101-c29d9d031e18"
click at [1088, 466] on select "Please Select Trading Cards" at bounding box center [1216, 485] width 257 height 38
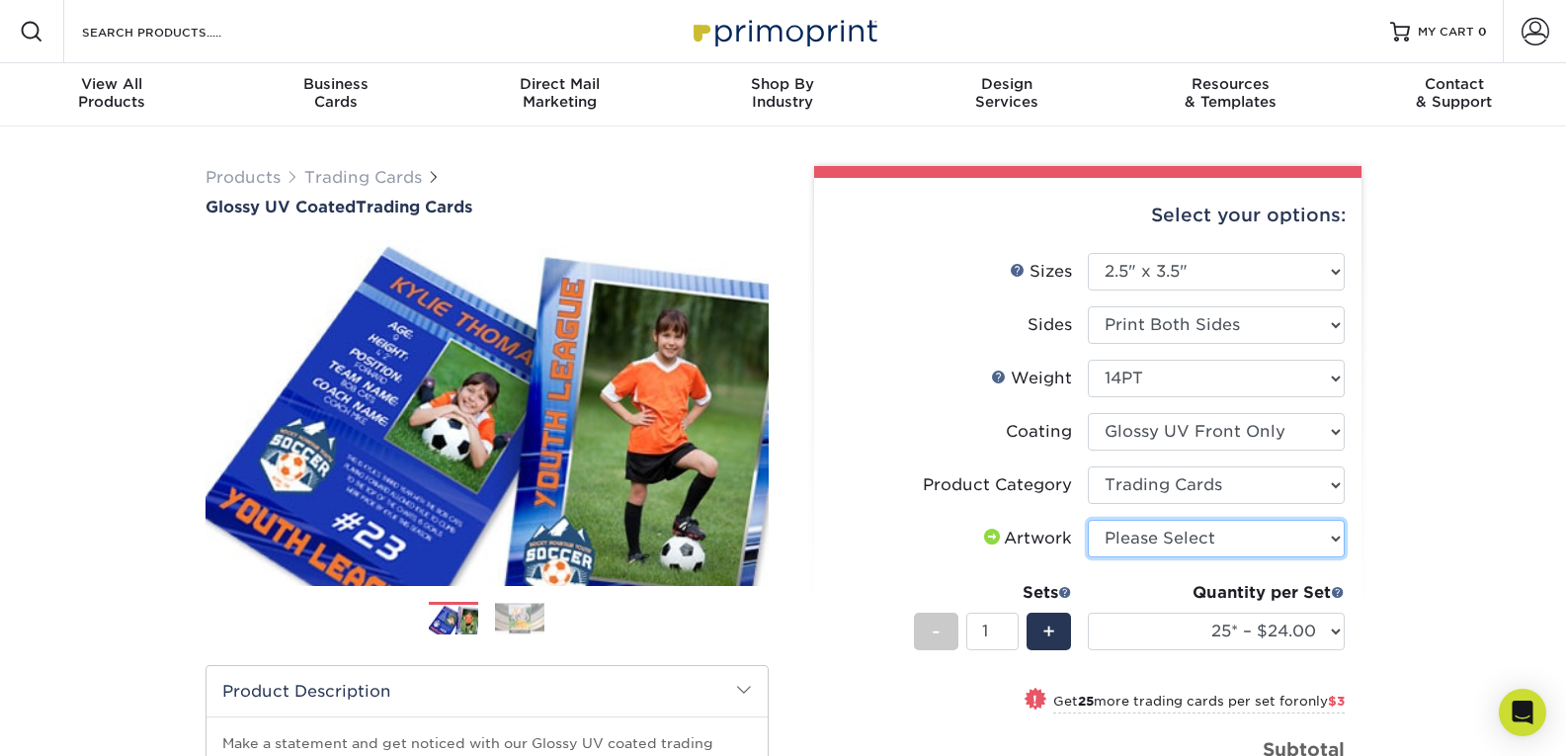
click at [1329, 533] on select "Please Select I will upload files I need a design - $100" at bounding box center [1216, 539] width 257 height 38
select select "upload"
click at [1088, 520] on select "Please Select I will upload files I need a design - $100" at bounding box center [1216, 539] width 257 height 38
click at [1437, 522] on div "Products Trading Cards Glossy UV Coated Trading Cards Previous Next /" at bounding box center [783, 653] width 1566 height 1055
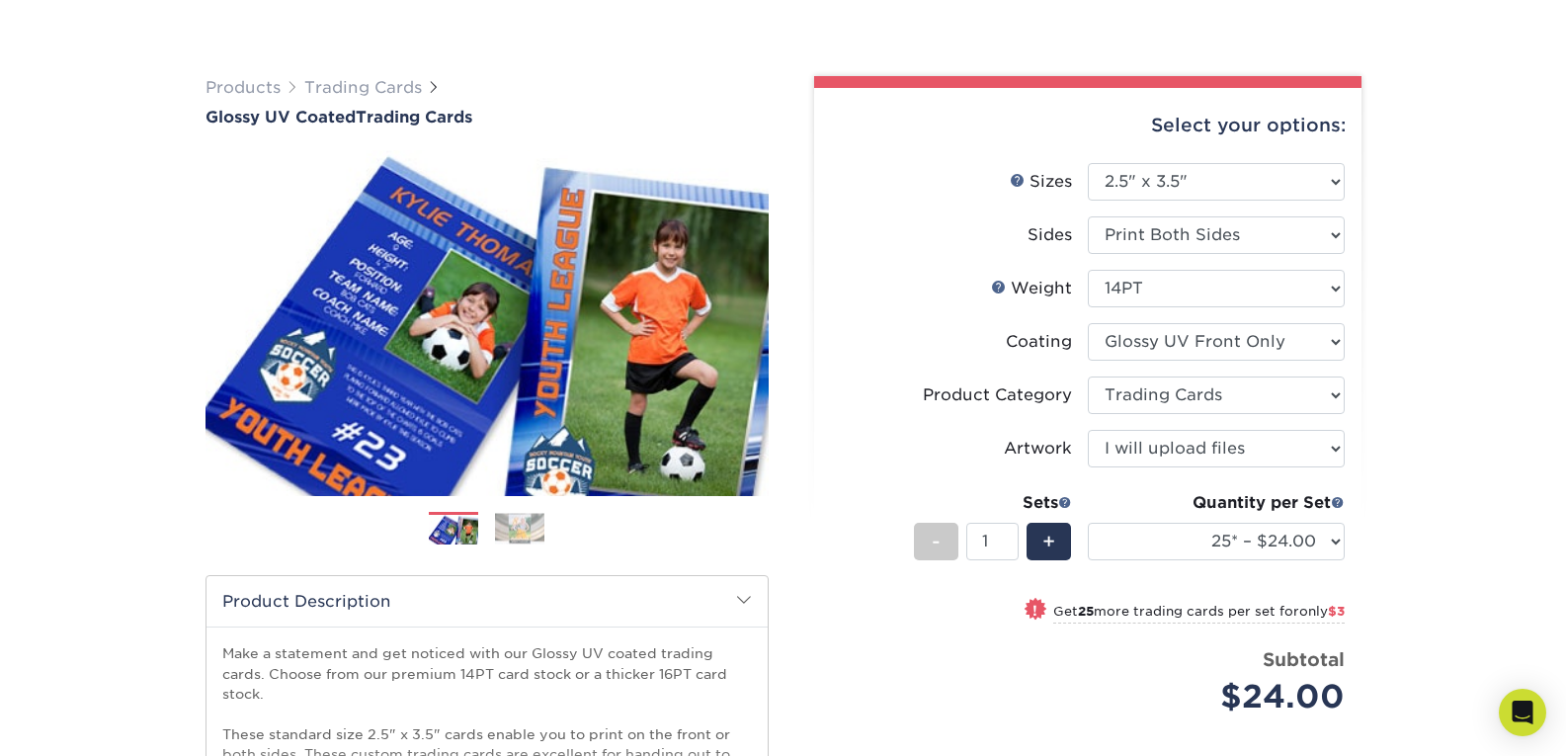
scroll to position [198, 0]
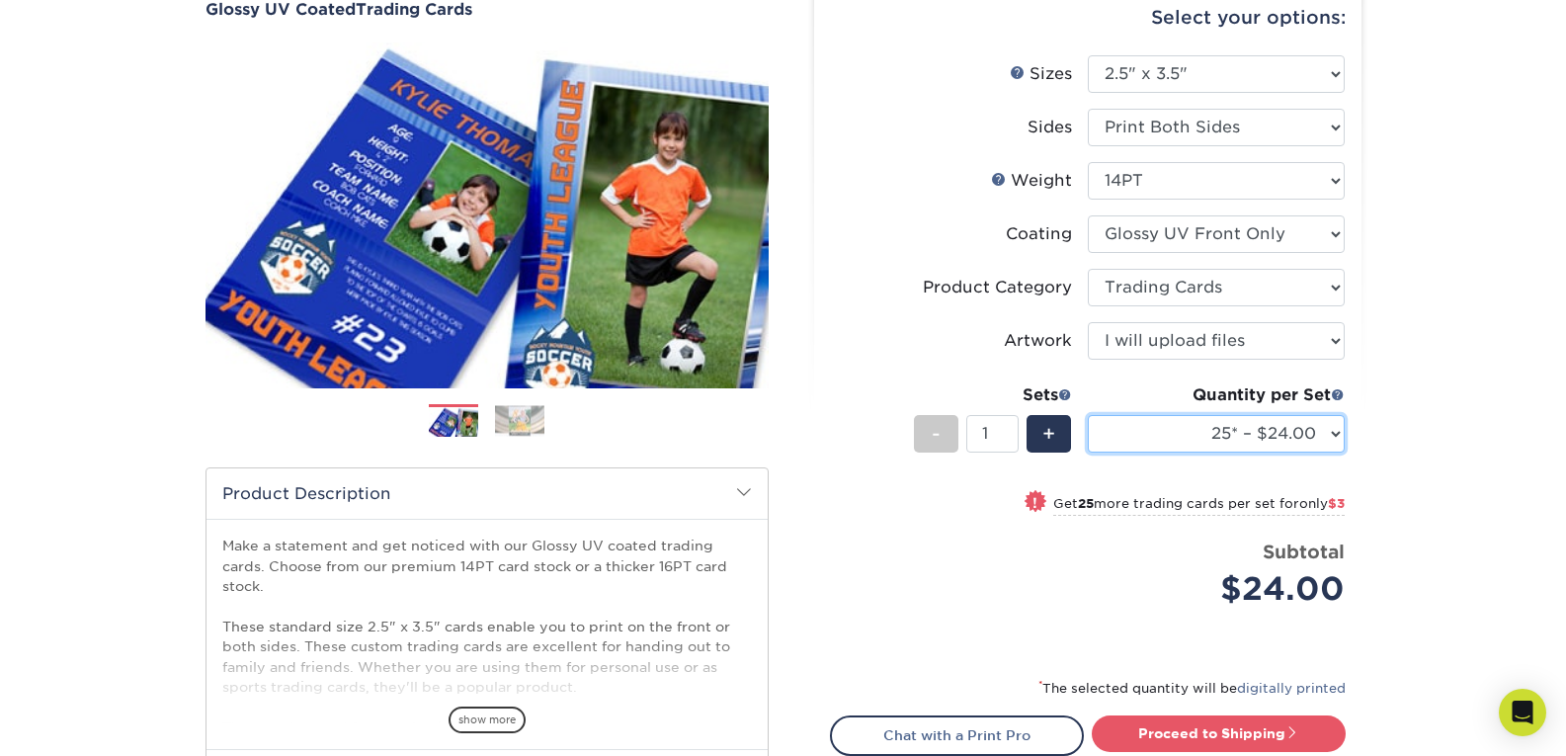
click at [1332, 430] on select "25* – $24.00 50* – $27.00 75* – $34.00 100* – $37.00 250* – $48.00 500 – $59.00…" at bounding box center [1216, 434] width 257 height 38
select select "1000 – $72.00"
click at [1088, 415] on select "25* – $24.00 50* – $27.00 75* – $34.00 100* – $37.00 250* – $48.00 500 – $59.00…" at bounding box center [1216, 434] width 257 height 38
